Goal: Submit feedback/report problem

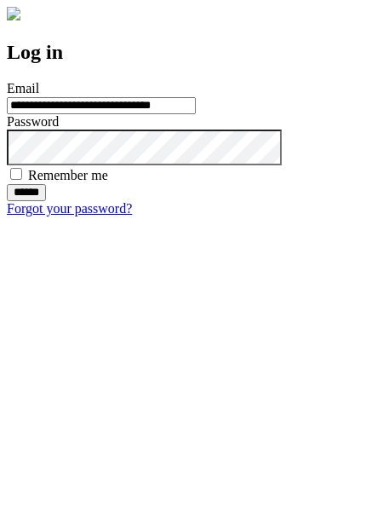
type input "**********"
click at [46, 201] on input "******" at bounding box center [26, 192] width 39 height 17
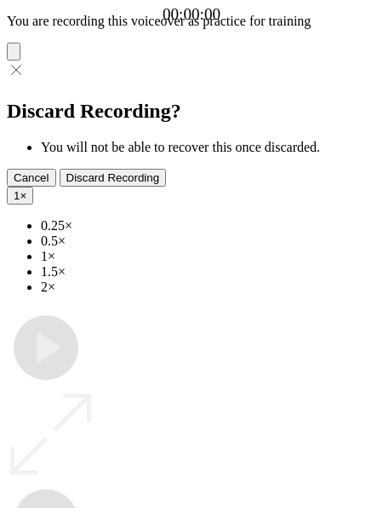
type input "**********"
